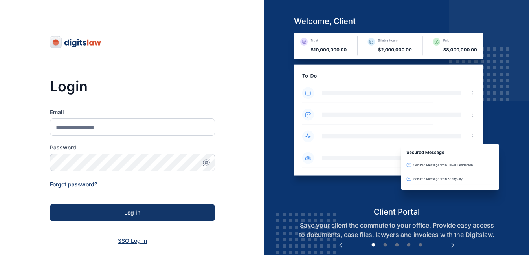
click at [138, 241] on span "SSO Log in" at bounding box center [132, 241] width 29 height 7
click at [125, 242] on span "SSO Log in" at bounding box center [132, 241] width 29 height 7
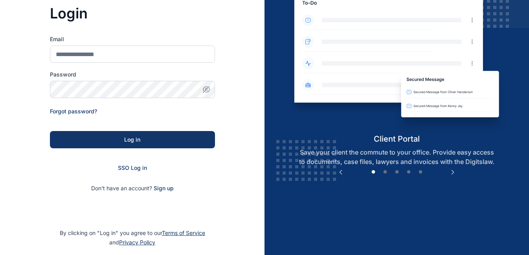
scroll to position [103, 0]
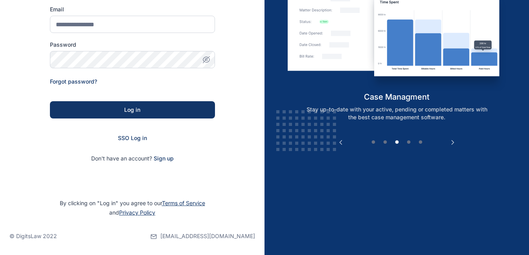
click at [136, 142] on div "SSO Log in" at bounding box center [132, 138] width 165 height 8
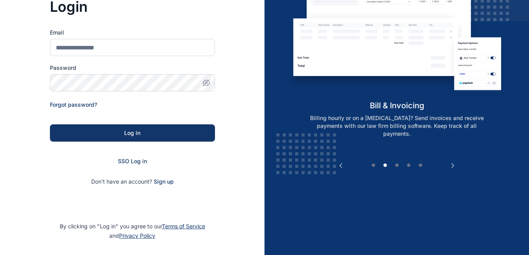
scroll to position [84, 0]
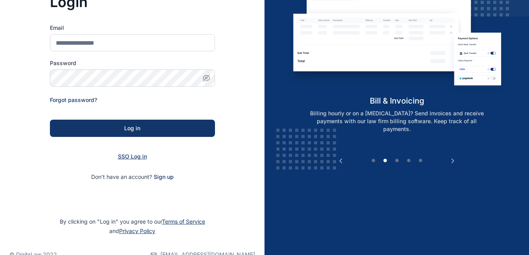
click at [139, 158] on span "SSO Log in" at bounding box center [132, 156] width 29 height 7
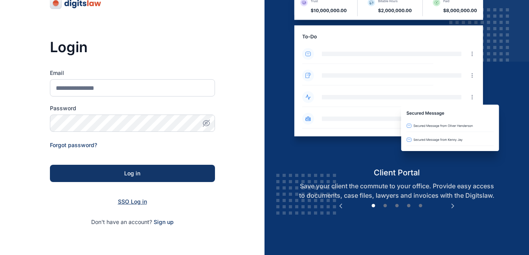
scroll to position [40, 0]
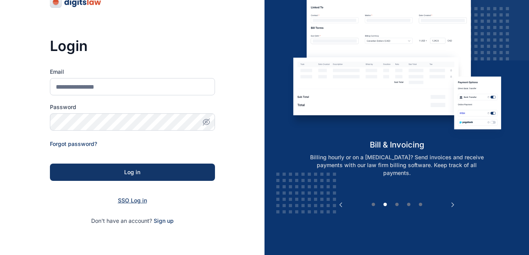
click at [133, 201] on span "SSO Log in" at bounding box center [132, 200] width 29 height 7
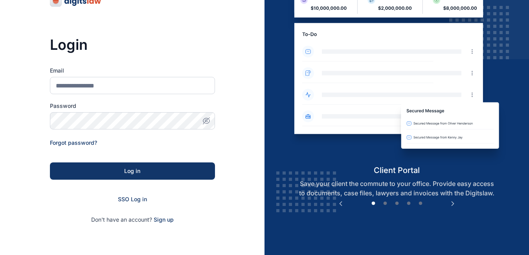
scroll to position [103, 0]
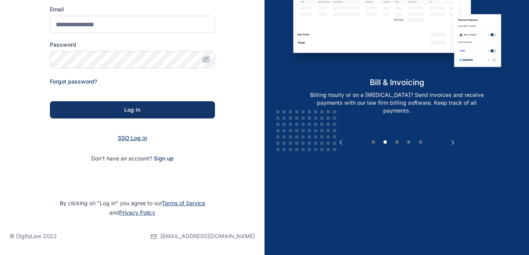
click at [143, 138] on span "SSO Log in" at bounding box center [132, 138] width 29 height 7
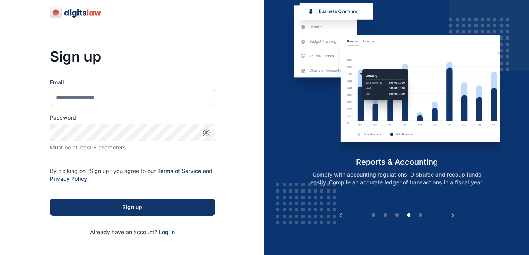
scroll to position [29, 0]
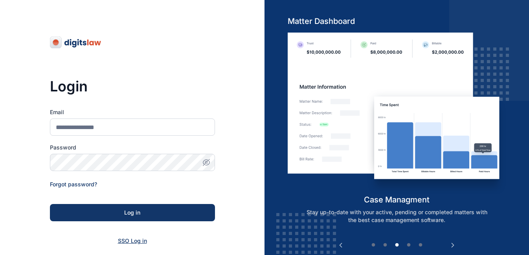
scroll to position [103, 0]
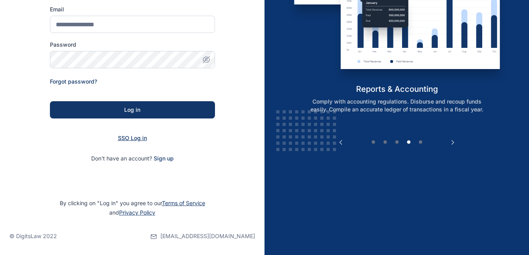
click at [139, 141] on span "SSO Log in" at bounding box center [132, 138] width 29 height 7
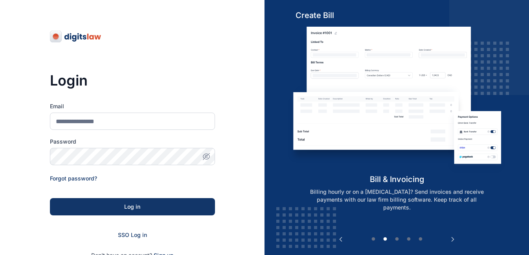
scroll to position [0, 0]
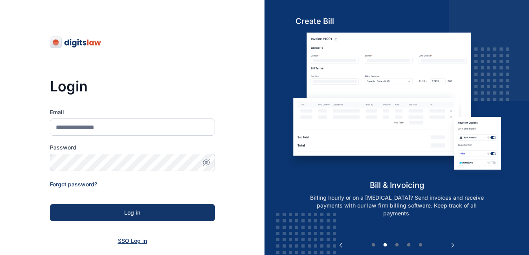
click at [134, 244] on span "SSO Log in" at bounding box center [132, 241] width 29 height 7
